Goal: Information Seeking & Learning: Learn about a topic

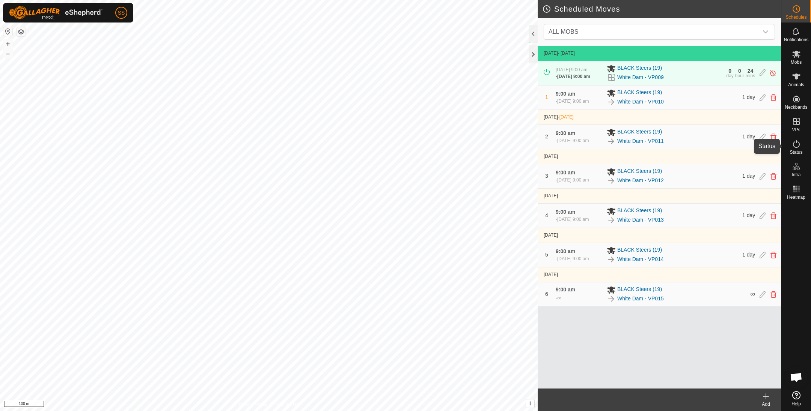
click at [795, 148] on icon at bounding box center [796, 144] width 9 height 9
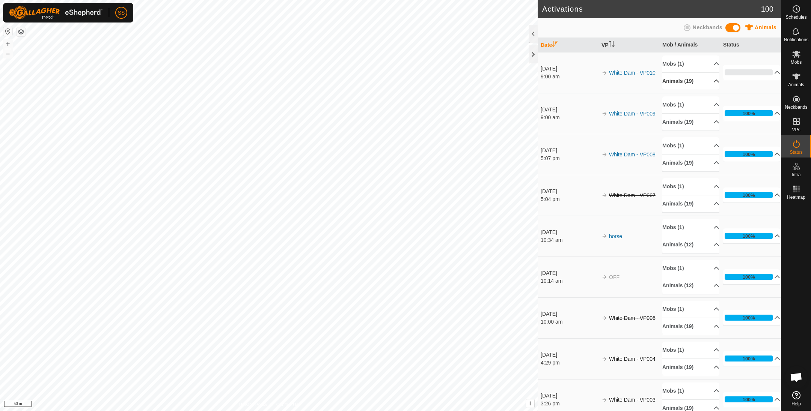
click at [693, 84] on p-accordion-header "Animals (19)" at bounding box center [690, 81] width 57 height 17
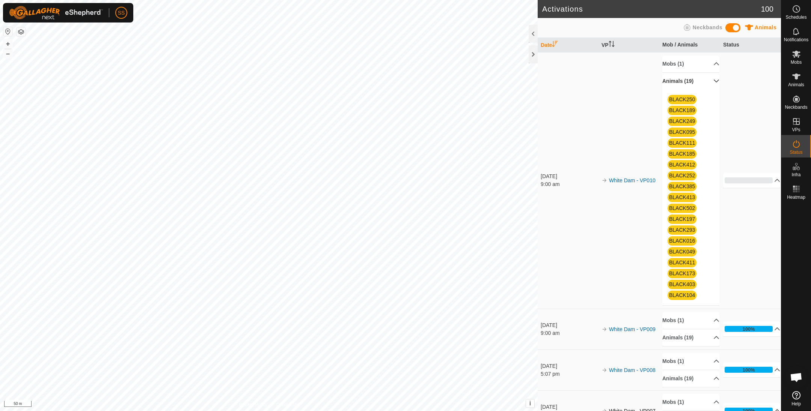
click at [693, 82] on p-accordion-header "Animals (19)" at bounding box center [690, 81] width 57 height 17
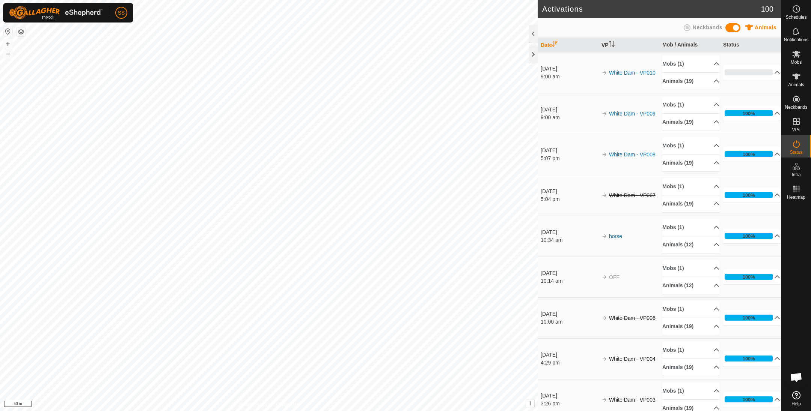
click at [318, 264] on div "Activations 100 Animals Neckbands Date VP Mob / Animals Status 1 Oct 2025 9:00 …" at bounding box center [390, 205] width 781 height 411
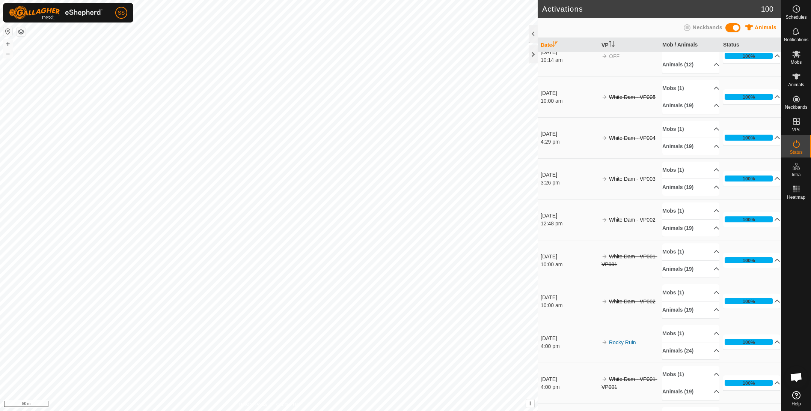
scroll to position [222, 0]
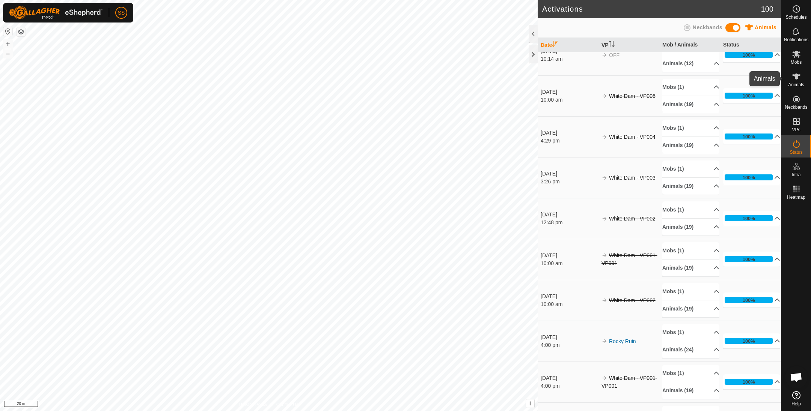
click at [800, 71] on es-animals-svg-icon at bounding box center [796, 77] width 14 height 12
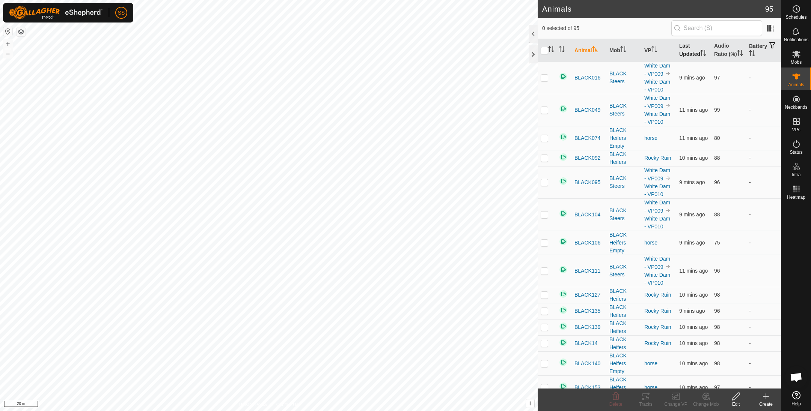
click at [680, 51] on th "Last Updated" at bounding box center [693, 50] width 35 height 23
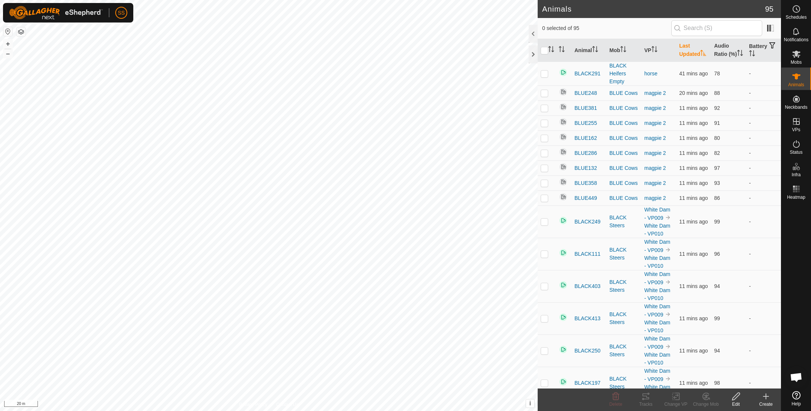
click at [680, 51] on th "Last Updated" at bounding box center [693, 50] width 35 height 23
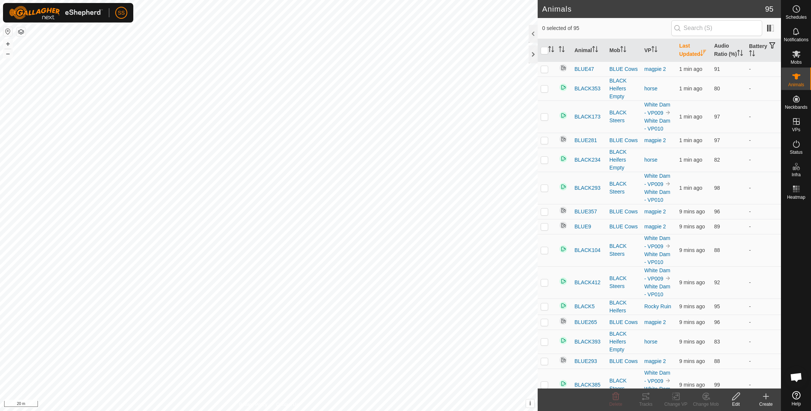
click at [680, 51] on th "Last Updated" at bounding box center [693, 50] width 35 height 23
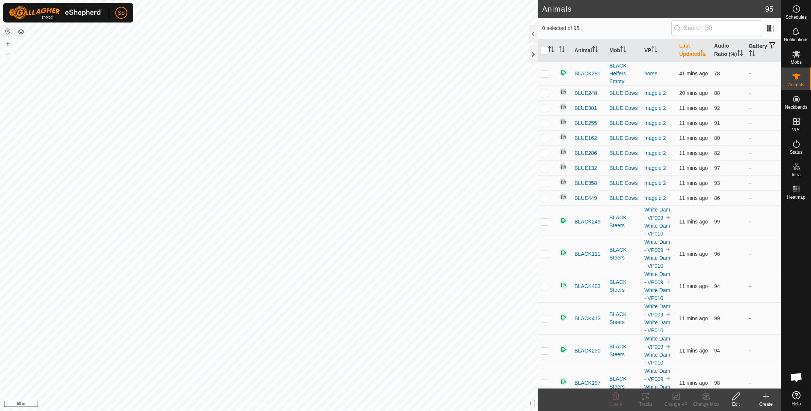
click at [545, 77] on p-checkbox at bounding box center [545, 74] width 8 height 6
checkbox input "false"
click at [691, 45] on th "Last Updated" at bounding box center [693, 50] width 35 height 23
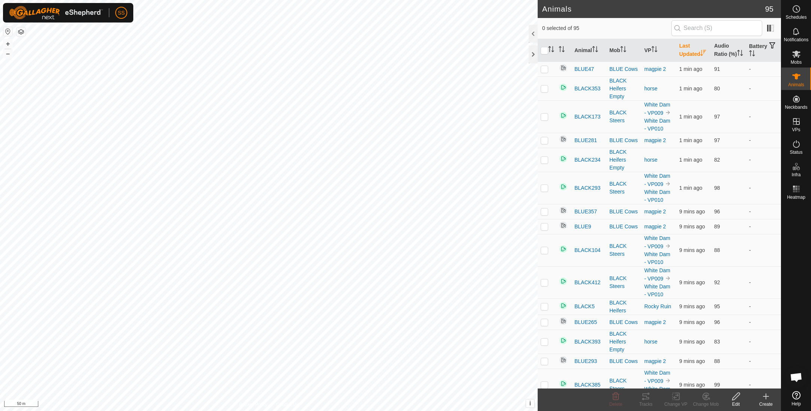
click at [690, 47] on th "Last Updated" at bounding box center [693, 50] width 35 height 23
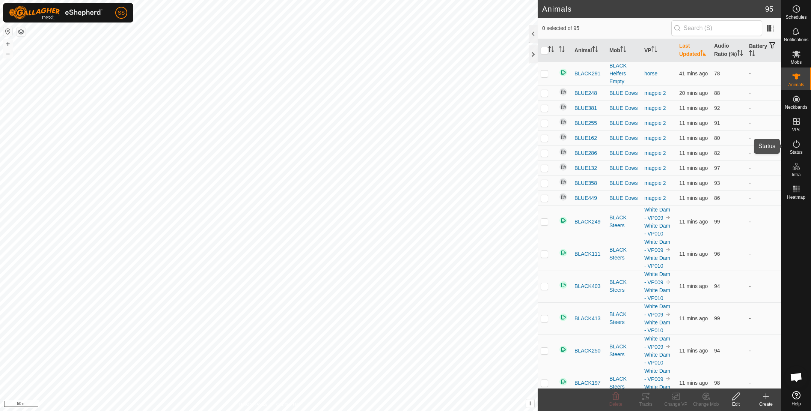
click at [790, 145] on es-activation-svg-icon at bounding box center [796, 144] width 14 height 12
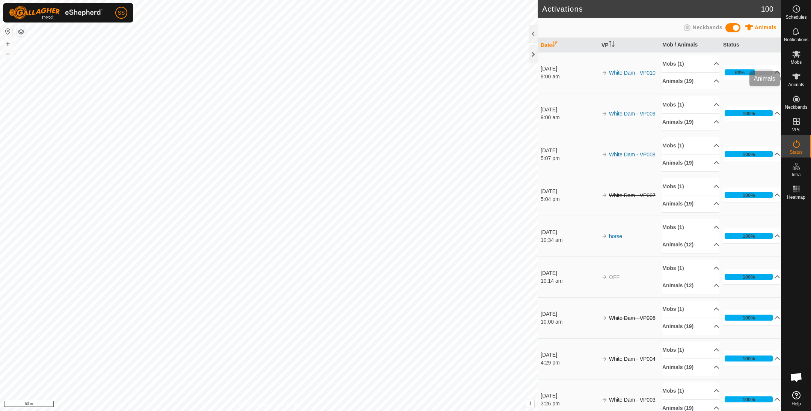
click at [801, 76] on es-animals-svg-icon at bounding box center [796, 77] width 14 height 12
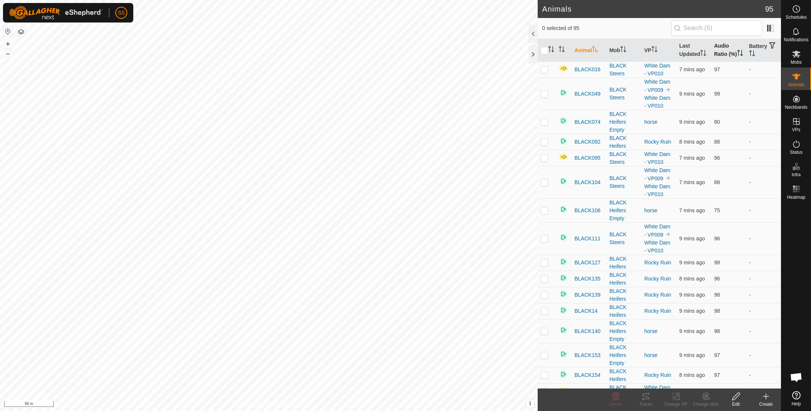
click at [721, 55] on th "Audio Ratio (%)" at bounding box center [728, 50] width 35 height 23
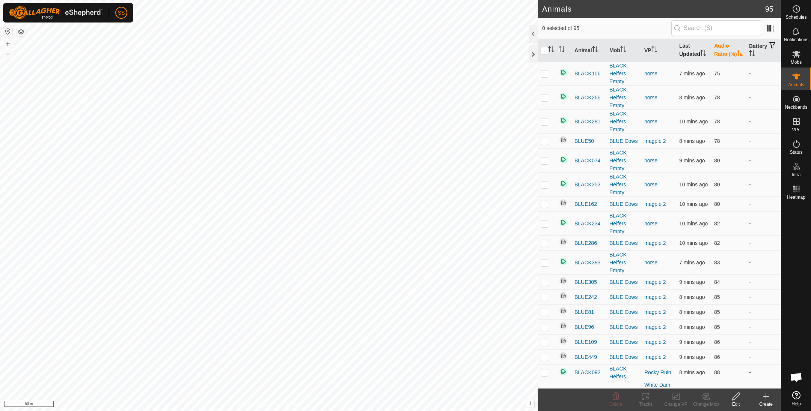
click at [679, 56] on th "Last Updated" at bounding box center [693, 50] width 35 height 23
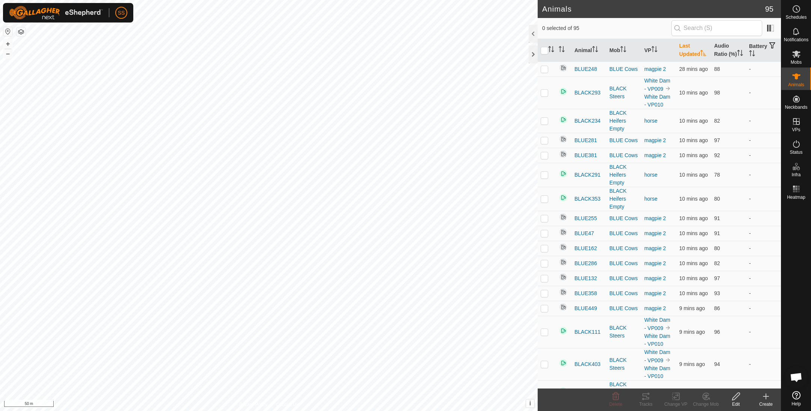
click at [689, 59] on th "Last Updated" at bounding box center [693, 50] width 35 height 23
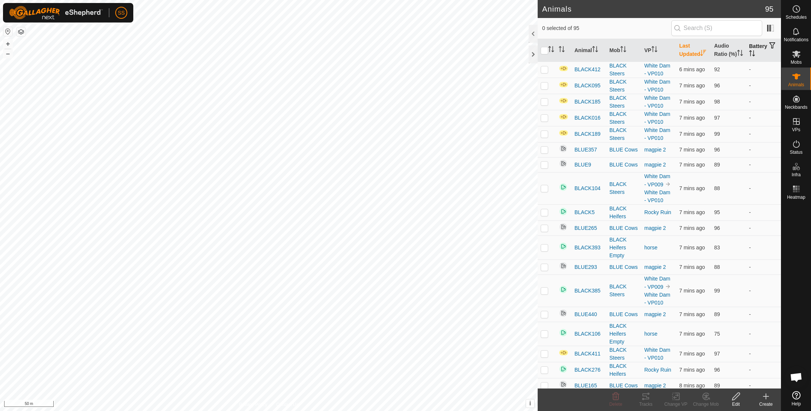
click at [750, 48] on th "Battery" at bounding box center [763, 50] width 35 height 23
click at [711, 53] on th "Audio Ratio (%)" at bounding box center [728, 50] width 35 height 23
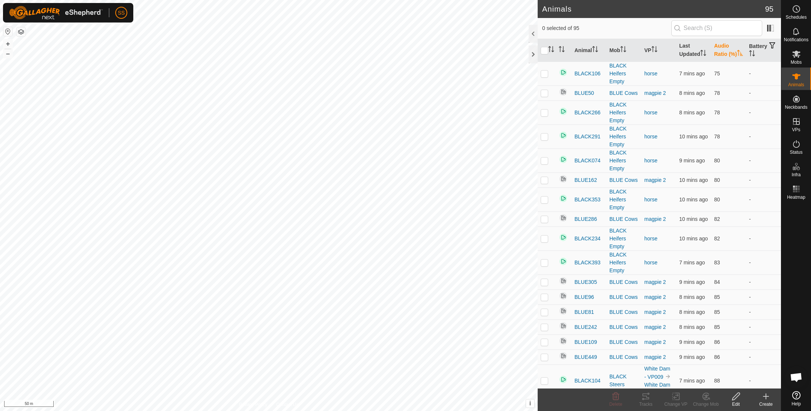
click at [714, 53] on th "Audio Ratio (%)" at bounding box center [728, 50] width 35 height 23
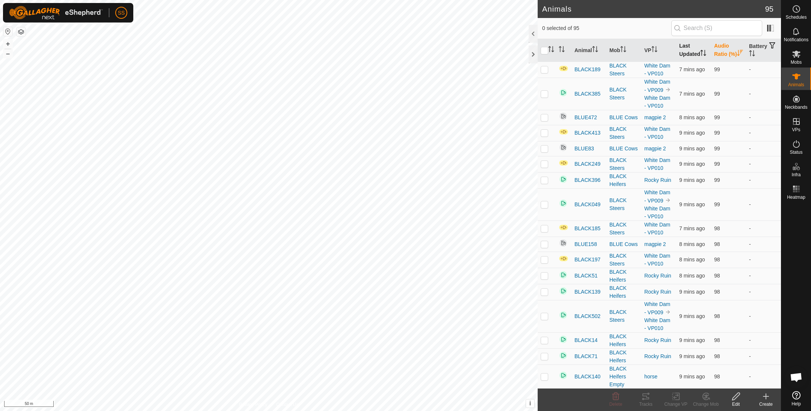
click at [688, 48] on th "Last Updated" at bounding box center [693, 50] width 35 height 23
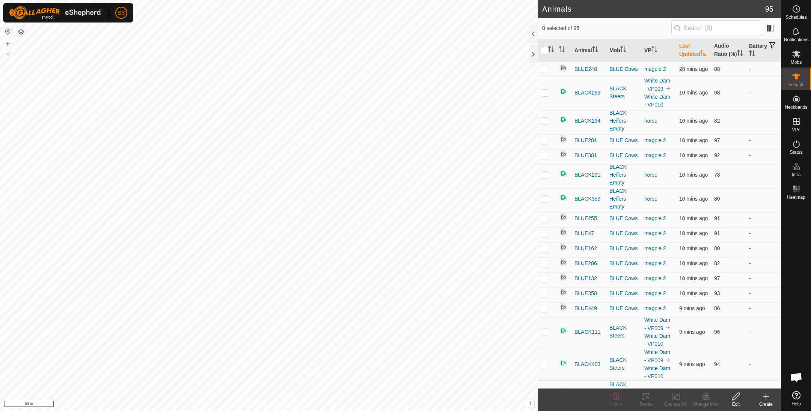
click at [688, 48] on th "Last Updated" at bounding box center [693, 50] width 35 height 23
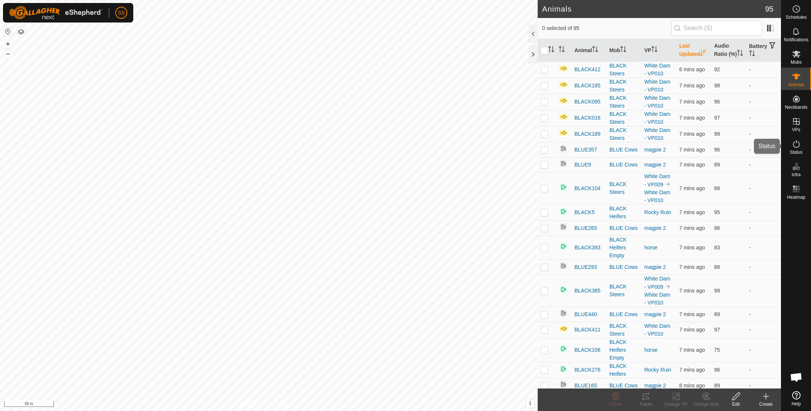
click at [801, 145] on es-activation-svg-icon at bounding box center [796, 144] width 14 height 12
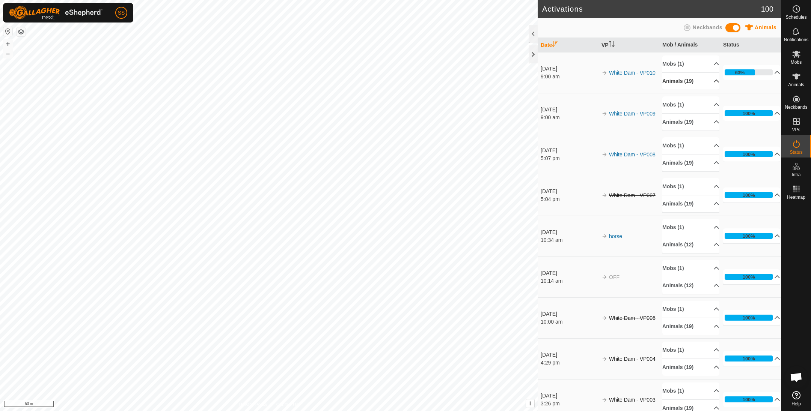
click at [708, 83] on p-accordion-header "Animals (19)" at bounding box center [690, 81] width 57 height 17
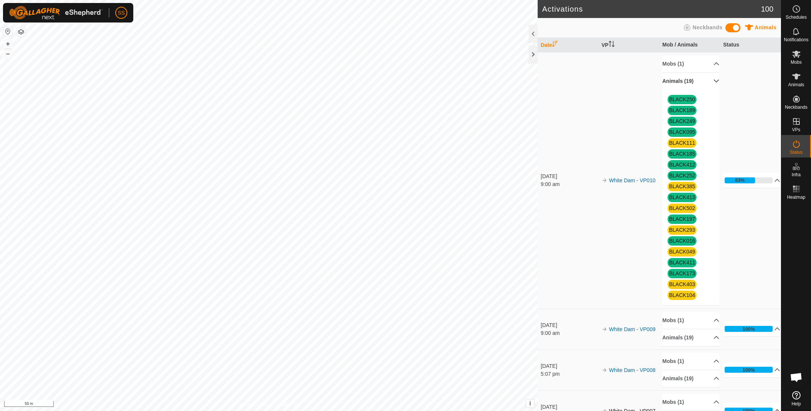
click at [708, 83] on p-accordion-header "Animals (19)" at bounding box center [690, 81] width 57 height 17
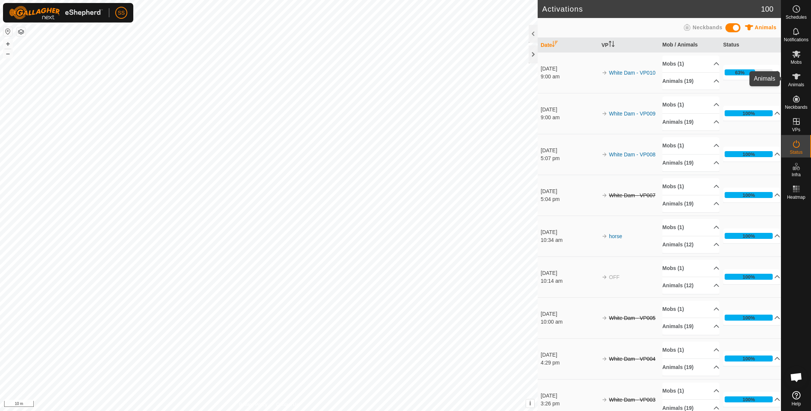
click at [791, 81] on es-animals-svg-icon at bounding box center [796, 77] width 14 height 12
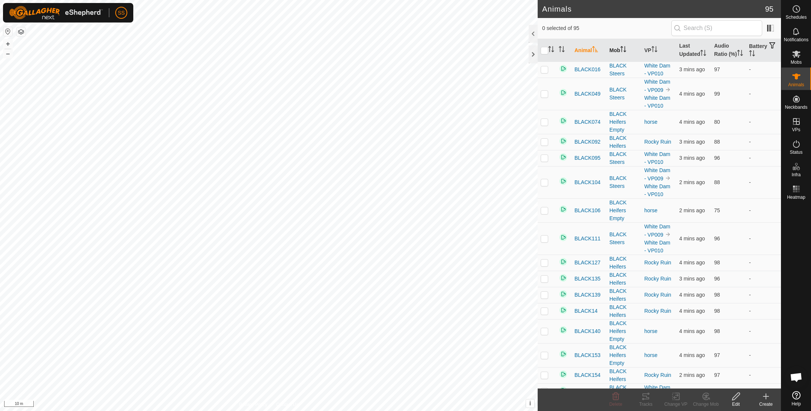
click at [624, 52] on icon "Activate to sort" at bounding box center [623, 49] width 6 height 6
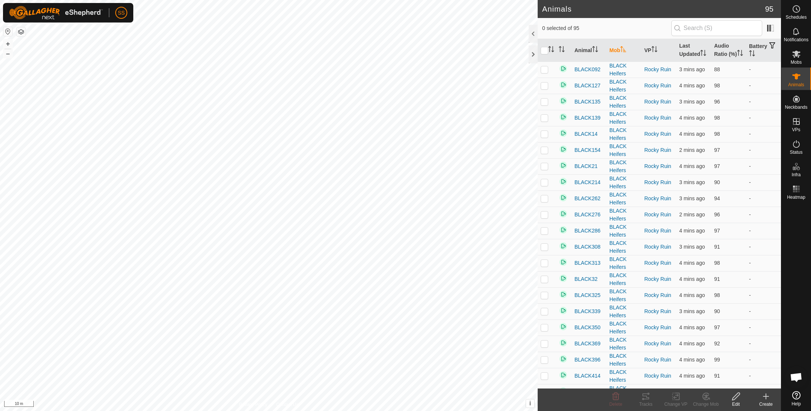
click at [624, 52] on icon "Activate to sort" at bounding box center [623, 49] width 6 height 6
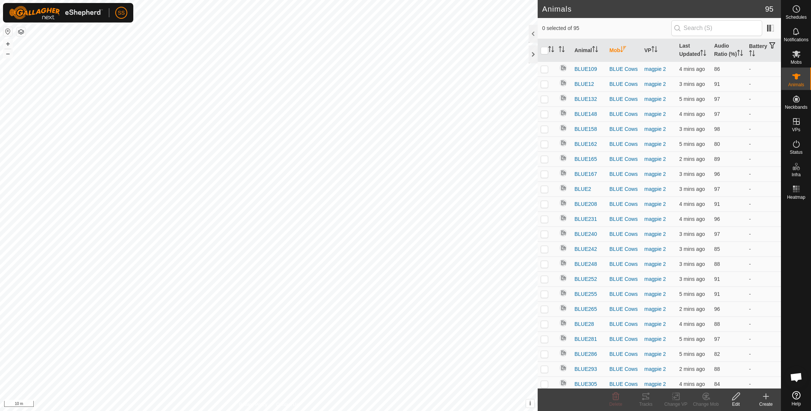
click at [624, 52] on icon "Activate to sort" at bounding box center [623, 49] width 6 height 6
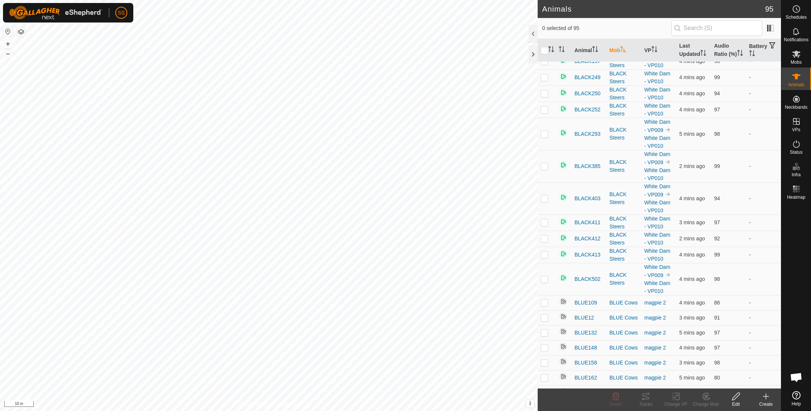
scroll to position [851, 0]
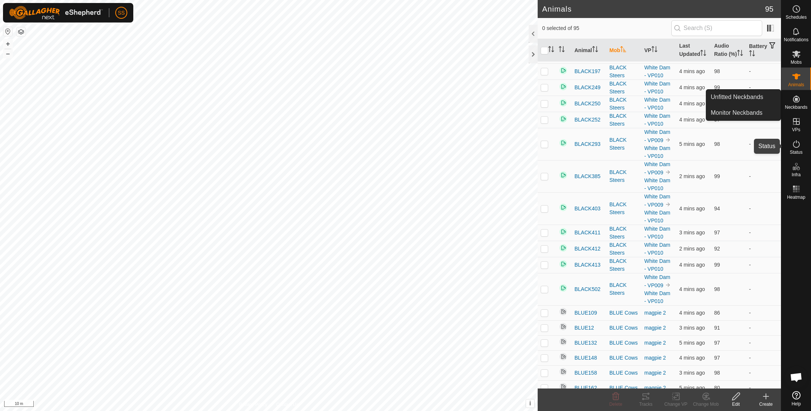
click at [791, 137] on div "Status" at bounding box center [796, 146] width 30 height 23
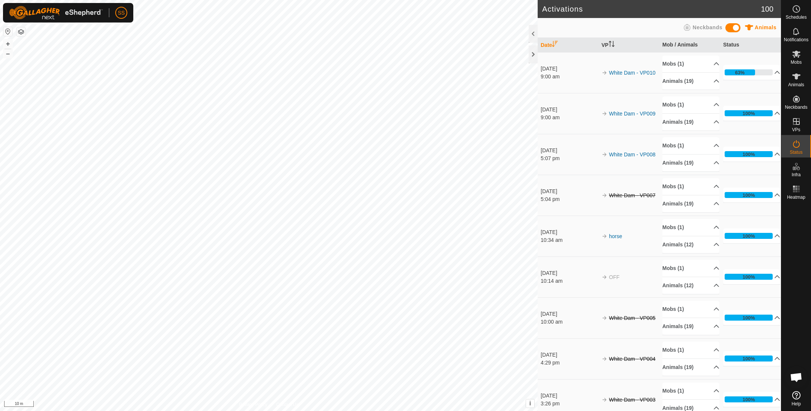
drag, startPoint x: 791, startPoint y: 137, endPoint x: 792, endPoint y: 146, distance: 9.0
click at [792, 146] on div "Status" at bounding box center [796, 146] width 30 height 23
click at [709, 86] on p-accordion-header "Animals (19)" at bounding box center [690, 81] width 57 height 17
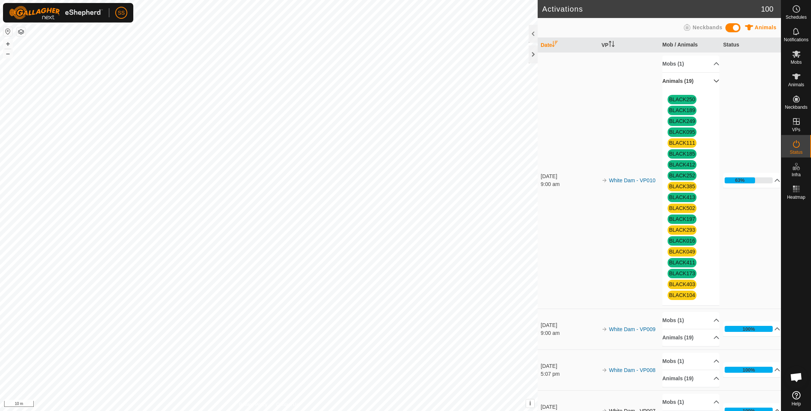
click at [709, 86] on p-accordion-header "Animals (19)" at bounding box center [690, 81] width 57 height 17
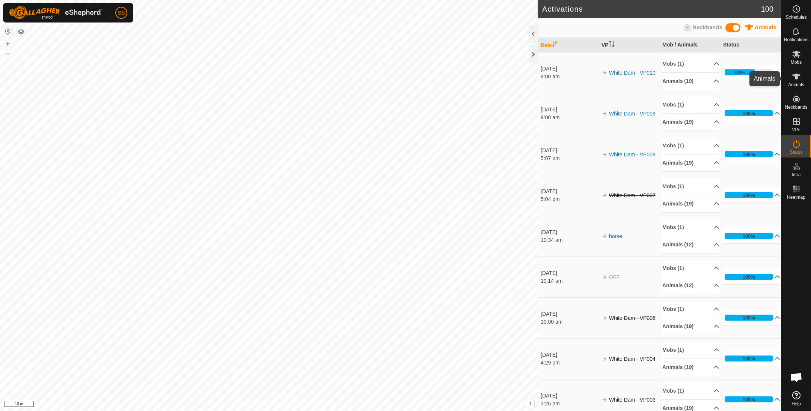
click at [800, 75] on icon at bounding box center [796, 77] width 8 height 6
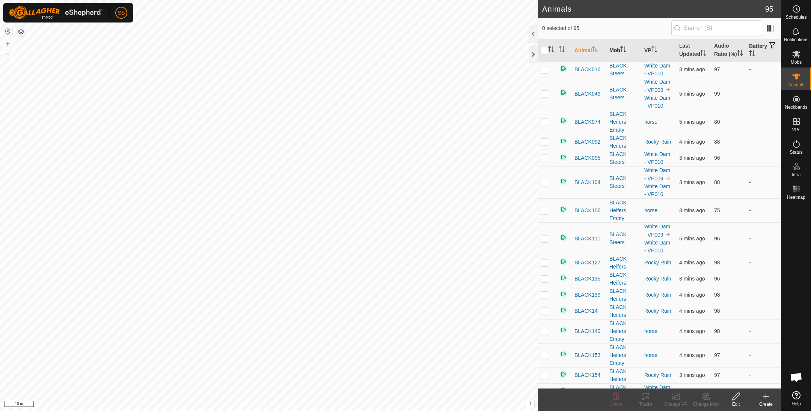
click at [622, 57] on th "Mob" at bounding box center [623, 50] width 35 height 23
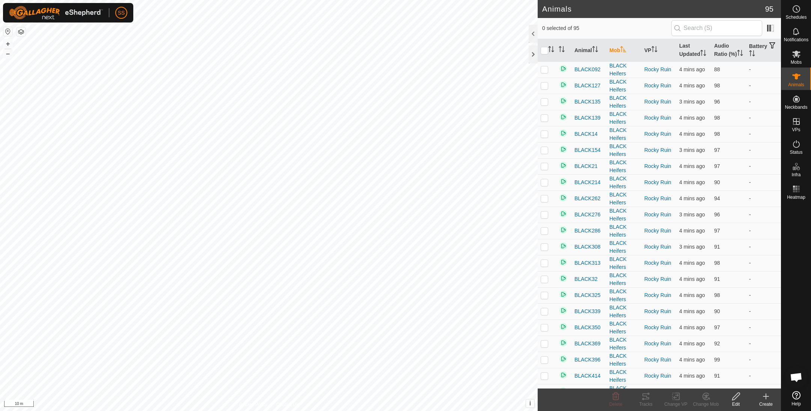
click at [622, 57] on th "Mob" at bounding box center [623, 50] width 35 height 23
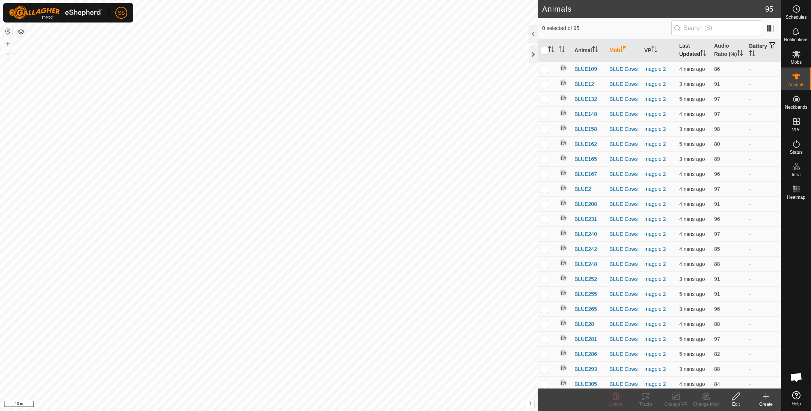
click at [678, 54] on th "Last Updated" at bounding box center [693, 50] width 35 height 23
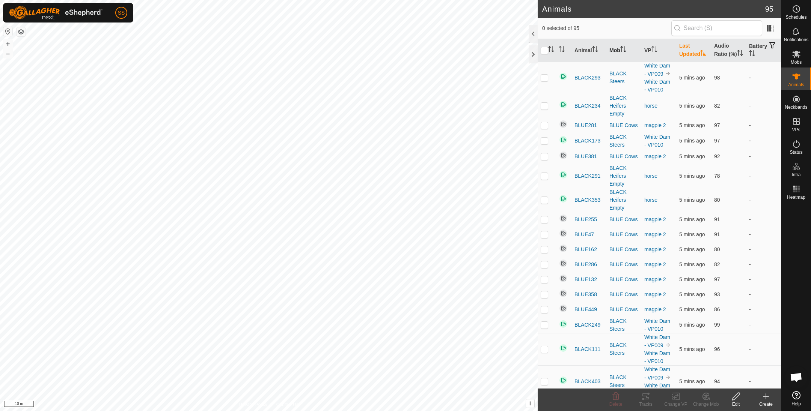
click at [614, 56] on th "Mob" at bounding box center [623, 50] width 35 height 23
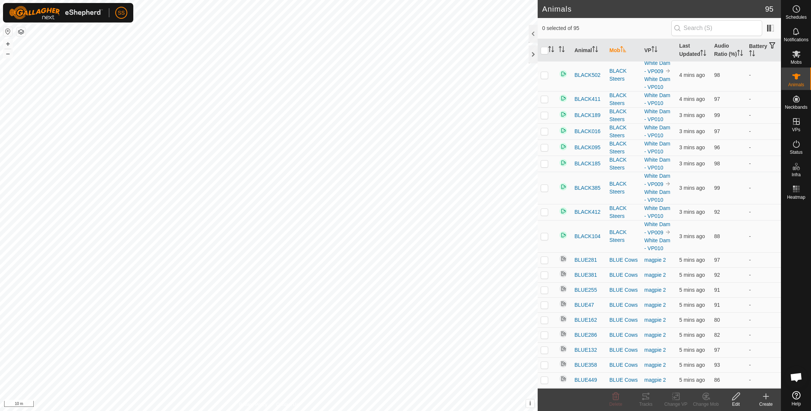
scroll to position [906, 0]
click at [803, 140] on es-activation-svg-icon at bounding box center [796, 144] width 14 height 12
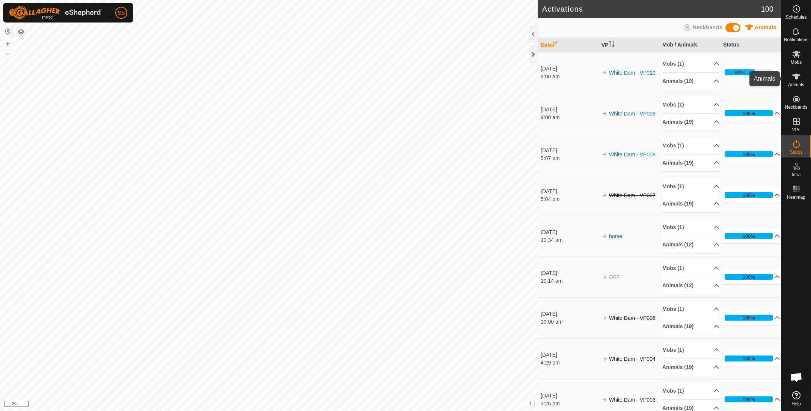
click at [805, 77] on div "Animals" at bounding box center [796, 79] width 30 height 23
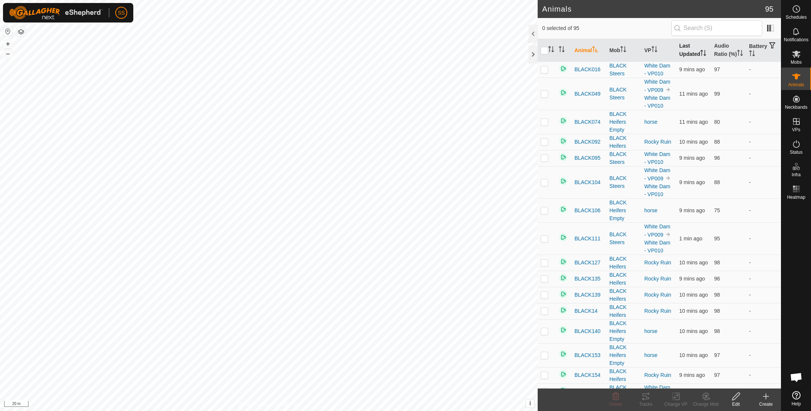
click at [685, 56] on th "Last Updated" at bounding box center [693, 50] width 35 height 23
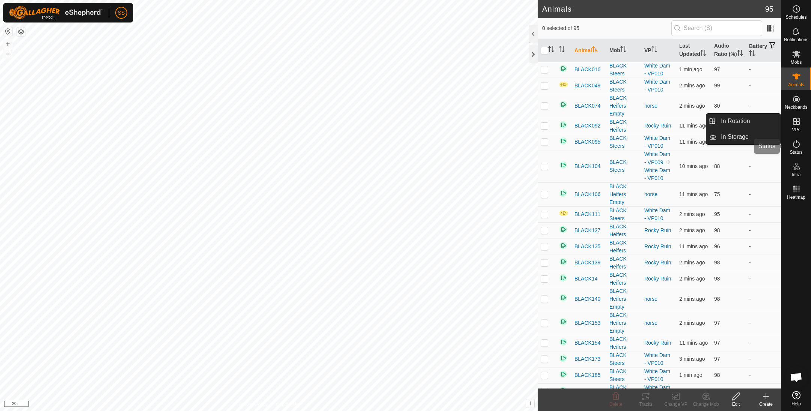
click at [800, 141] on icon at bounding box center [796, 144] width 9 height 9
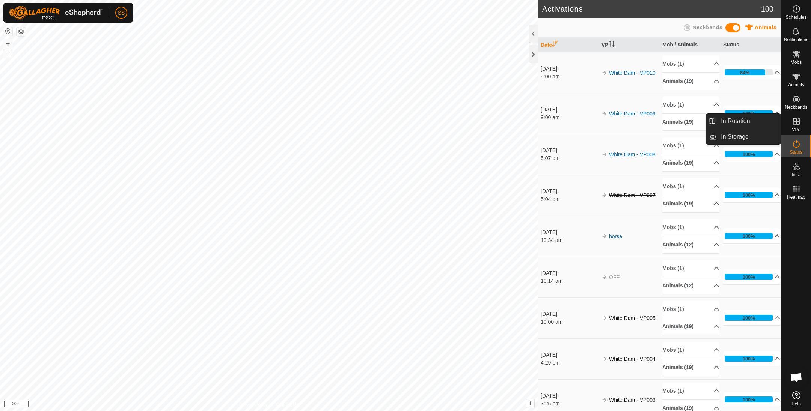
click at [797, 143] on icon at bounding box center [796, 144] width 9 height 9
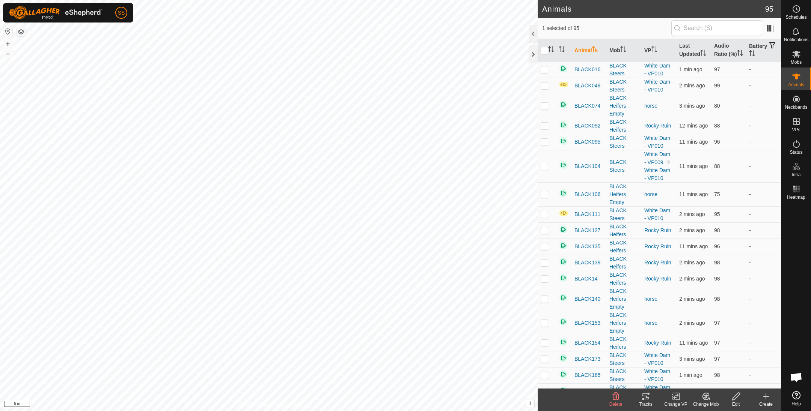
click at [644, 397] on icon at bounding box center [645, 396] width 9 height 9
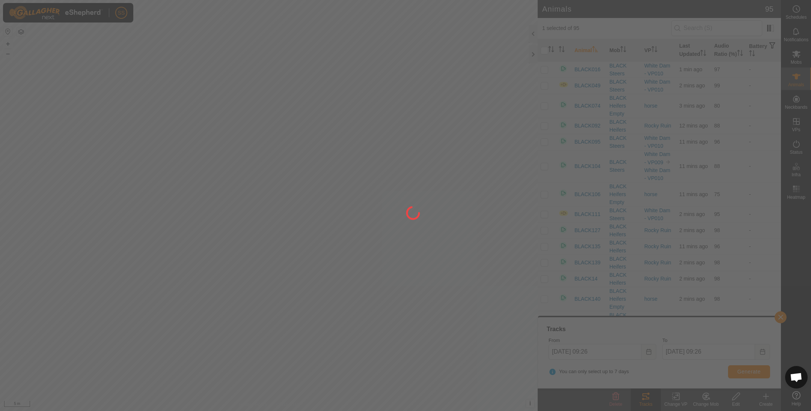
click at [467, 310] on div at bounding box center [405, 205] width 811 height 411
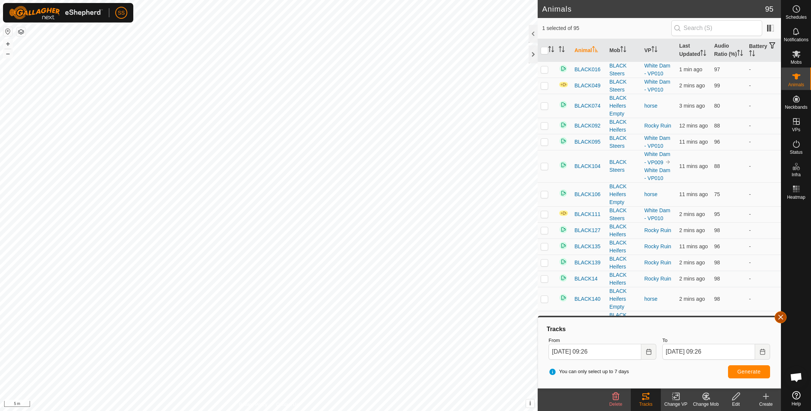
click at [779, 316] on button "button" at bounding box center [780, 318] width 12 height 12
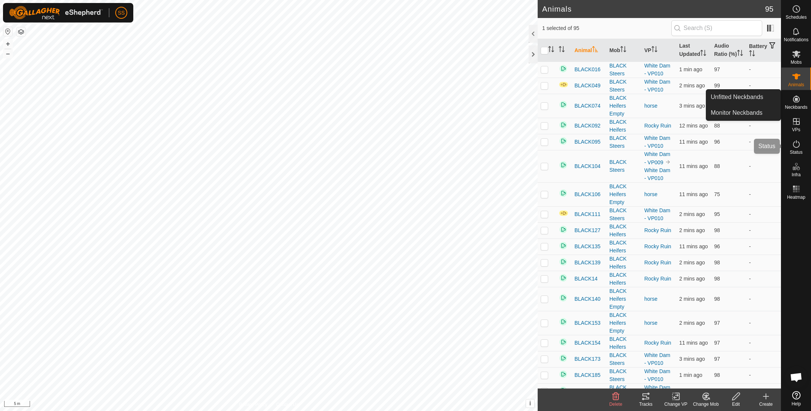
click at [796, 146] on icon at bounding box center [796, 144] width 9 height 9
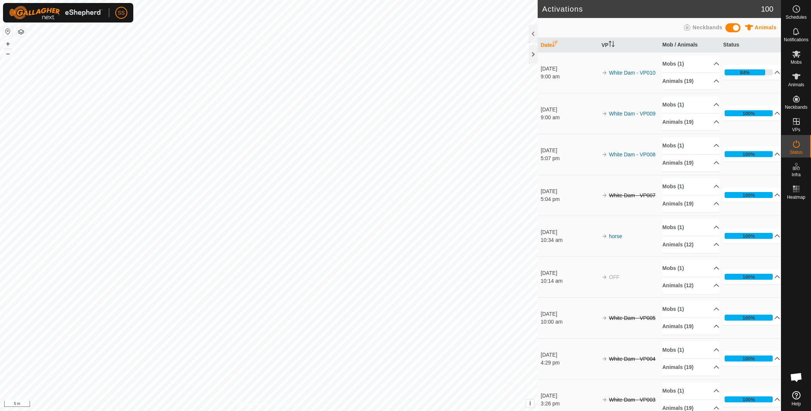
click at [794, 392] on icon at bounding box center [796, 395] width 8 height 8
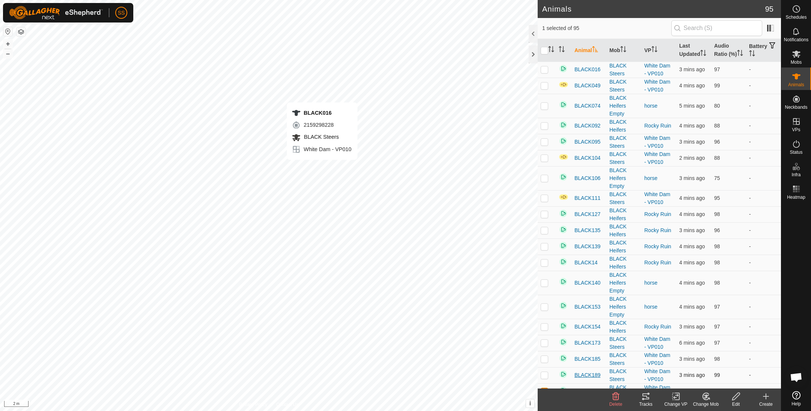
checkbox input "true"
checkbox input "false"
click at [647, 396] on icon at bounding box center [645, 396] width 9 height 9
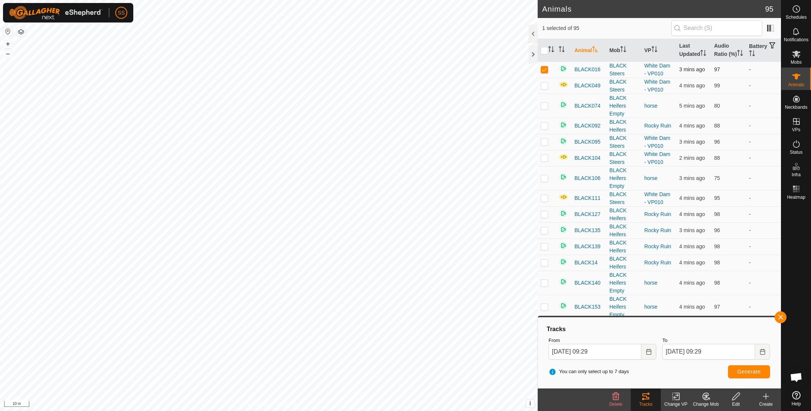
click at [545, 72] on p-checkbox at bounding box center [545, 69] width 8 height 6
checkbox input "false"
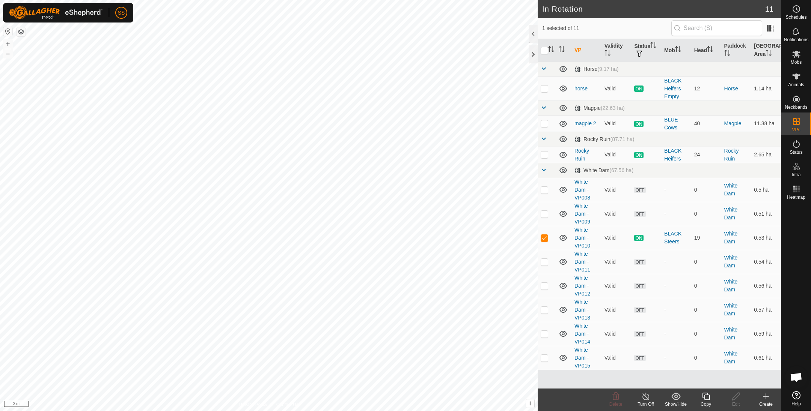
checkbox input "true"
checkbox input "false"
click at [543, 190] on p-checkbox at bounding box center [545, 190] width 8 height 6
checkbox input "false"
checkbox input "true"
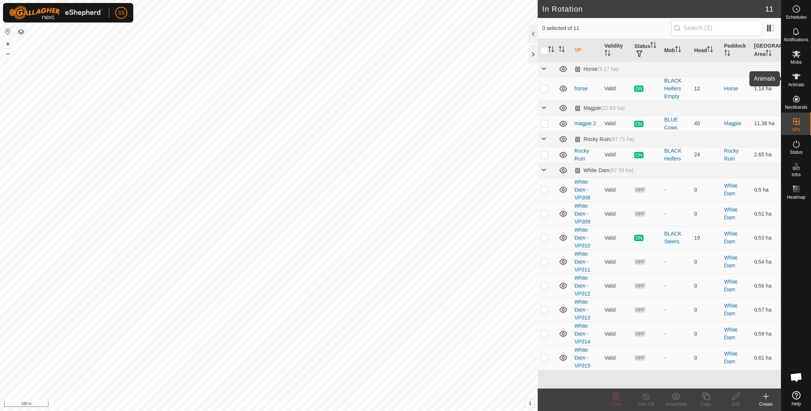
click at [795, 72] on icon at bounding box center [796, 76] width 9 height 9
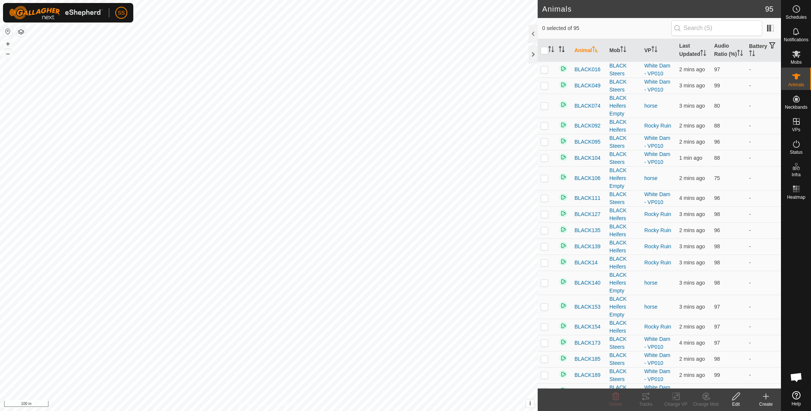
click at [566, 53] on th at bounding box center [564, 50] width 16 height 23
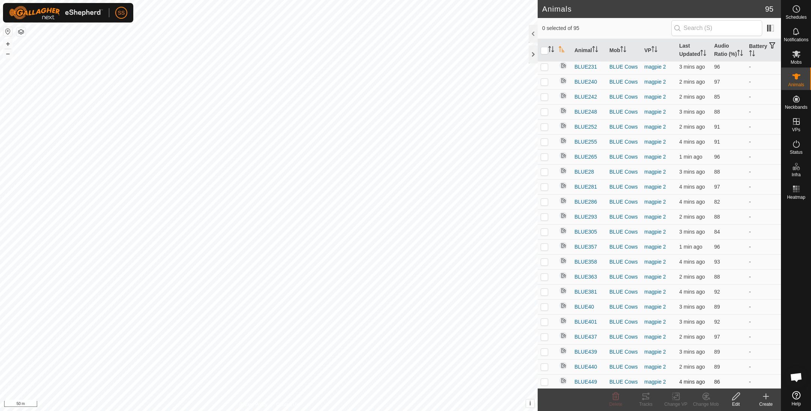
scroll to position [145, 0]
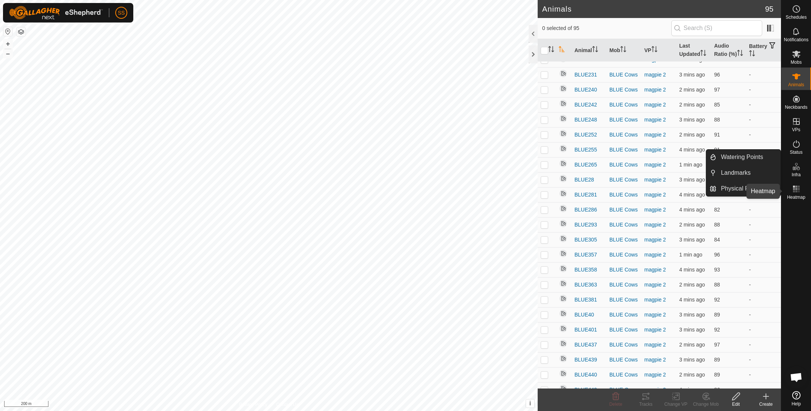
click at [794, 187] on rect at bounding box center [794, 187] width 2 height 2
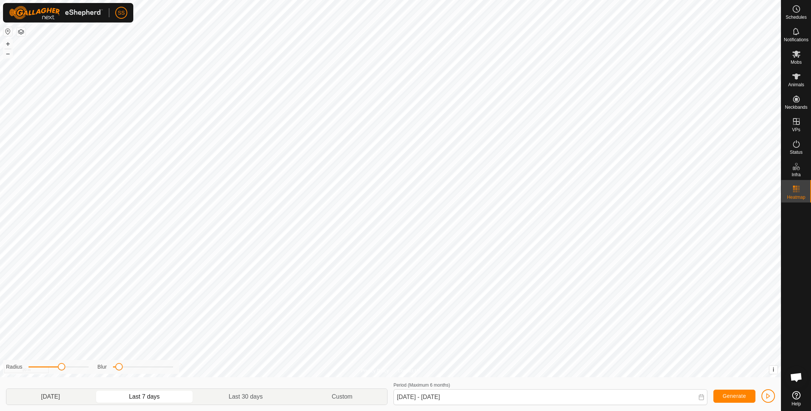
click at [69, 398] on p-togglebutton "[DATE]" at bounding box center [50, 397] width 88 height 16
type input "[DATE] - [DATE]"
drag, startPoint x: 115, startPoint y: 369, endPoint x: 123, endPoint y: 367, distance: 8.9
click at [123, 367] on div "Blur" at bounding box center [135, 367] width 75 height 8
drag, startPoint x: 119, startPoint y: 367, endPoint x: 163, endPoint y: 363, distance: 44.1
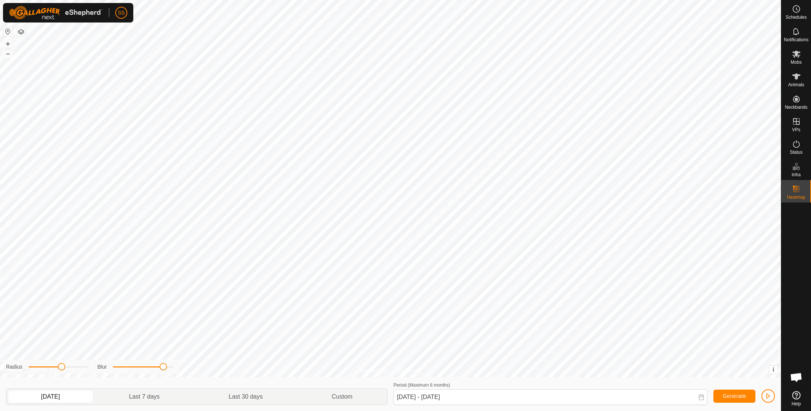
click at [163, 363] on div "Radius Blur" at bounding box center [91, 367] width 176 height 14
drag, startPoint x: 61, startPoint y: 367, endPoint x: 138, endPoint y: 369, distance: 76.6
click at [138, 369] on div "Radius Blur" at bounding box center [91, 367] width 176 height 14
click at [231, 361] on div "Privacy Policy Contact Us + – ⇧ i This application includes HERE Maps. © 2024 H…" at bounding box center [390, 205] width 781 height 411
click at [800, 76] on icon at bounding box center [796, 76] width 9 height 9
